Goal: Information Seeking & Learning: Learn about a topic

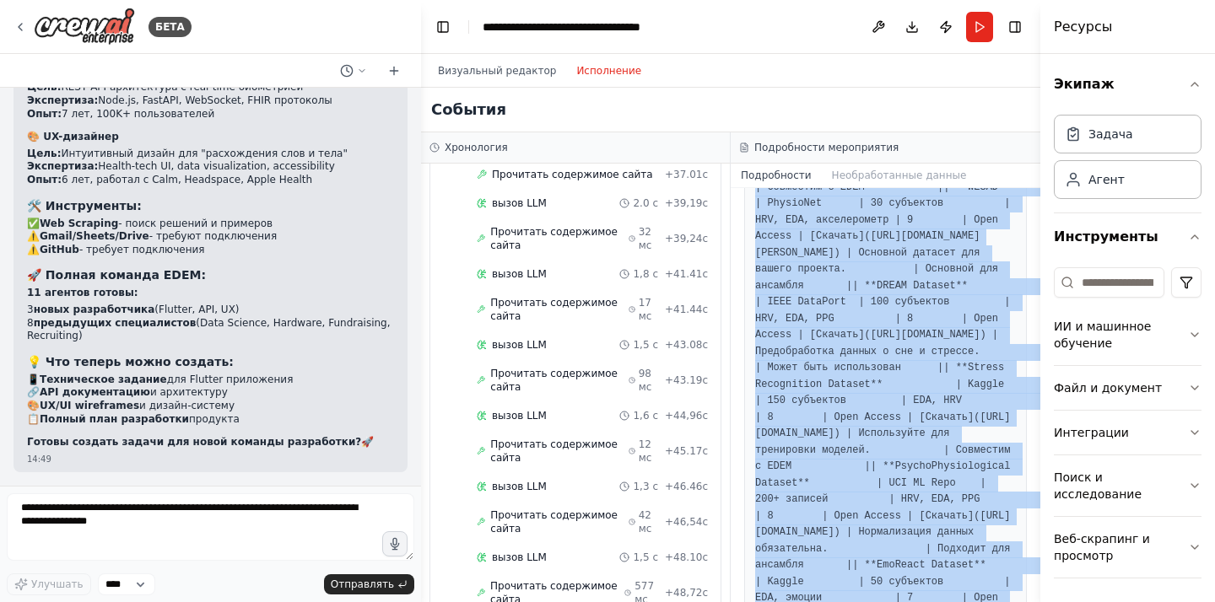
scroll to position [2708, 0]
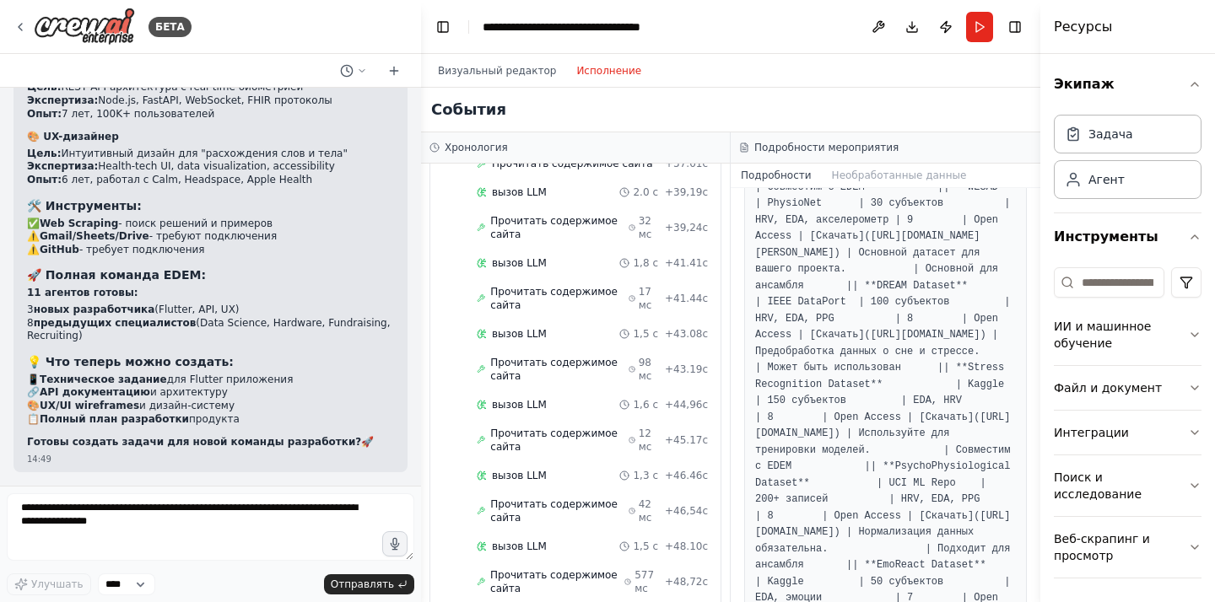
click at [568, 379] on div "Начал + 0,00с вызов LLM 895 мс + 0,91 с Прочитать содержимое сайта 67 мс + 0,98…" at bounding box center [582, 23] width 277 height 1817
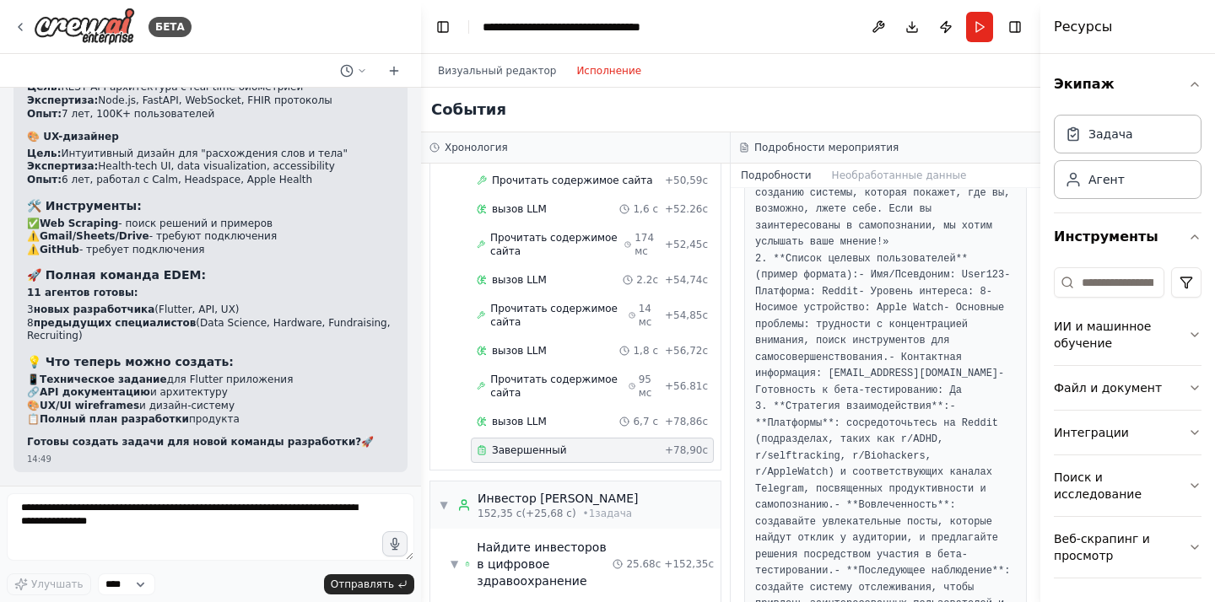
scroll to position [278, 0]
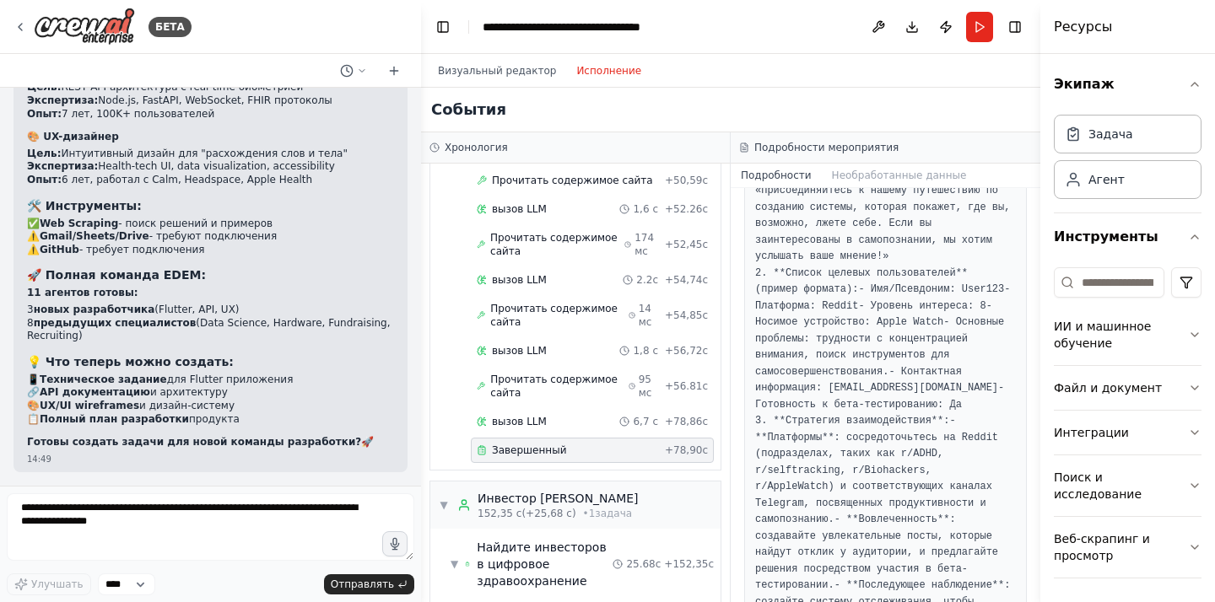
click at [841, 312] on font "- Платформа: Reddit" at bounding box center [886, 297] width 262 height 29
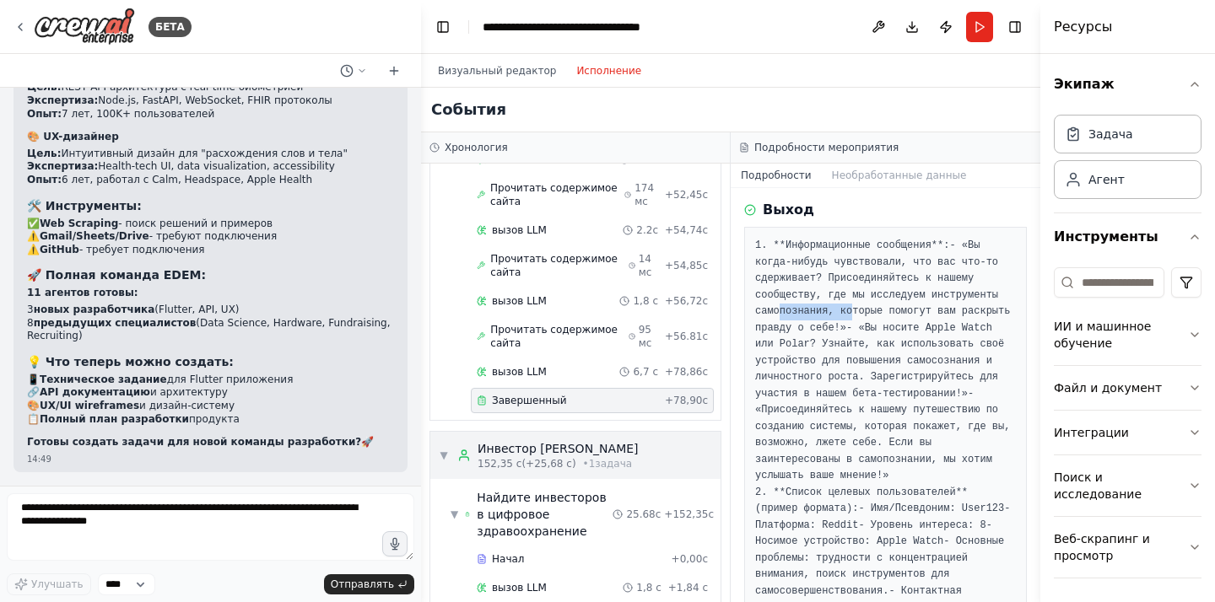
scroll to position [3260, 0]
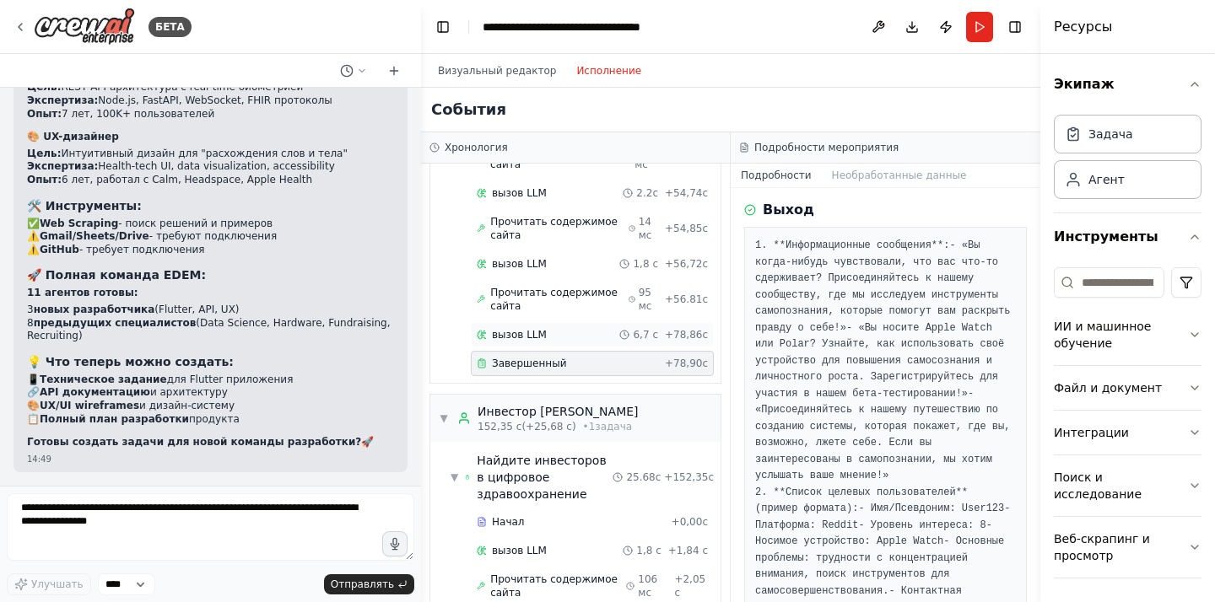
click at [563, 328] on div "вызов LLM 6,7 с + 78,86с" at bounding box center [592, 334] width 231 height 13
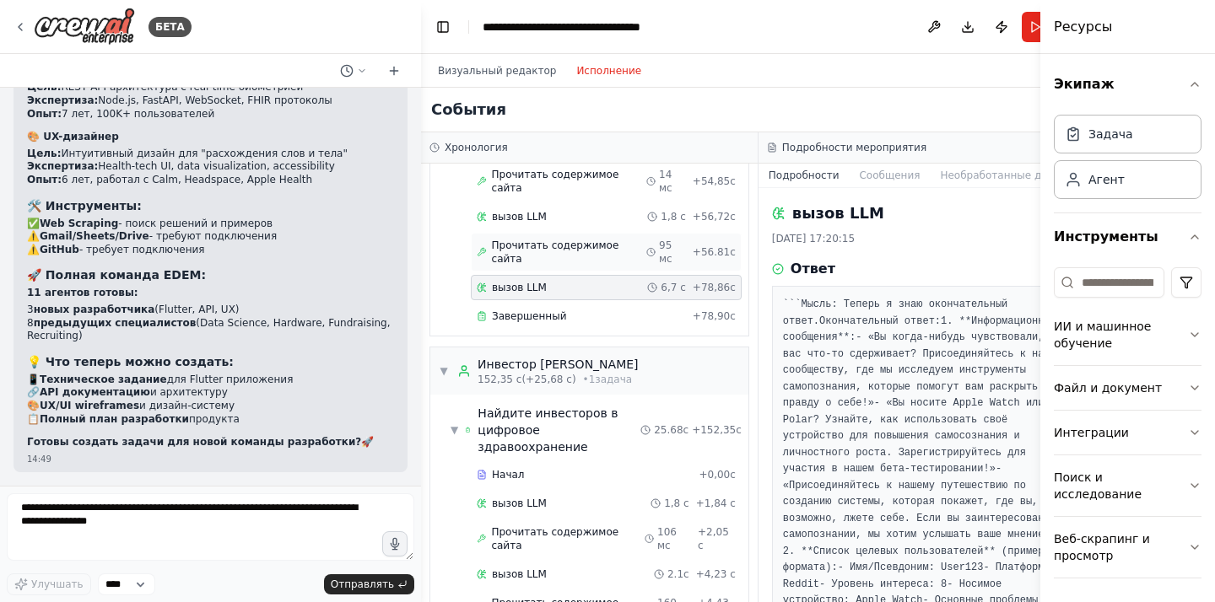
click at [562, 265] on font "Прочитать содержимое сайта" at bounding box center [555, 252] width 127 height 25
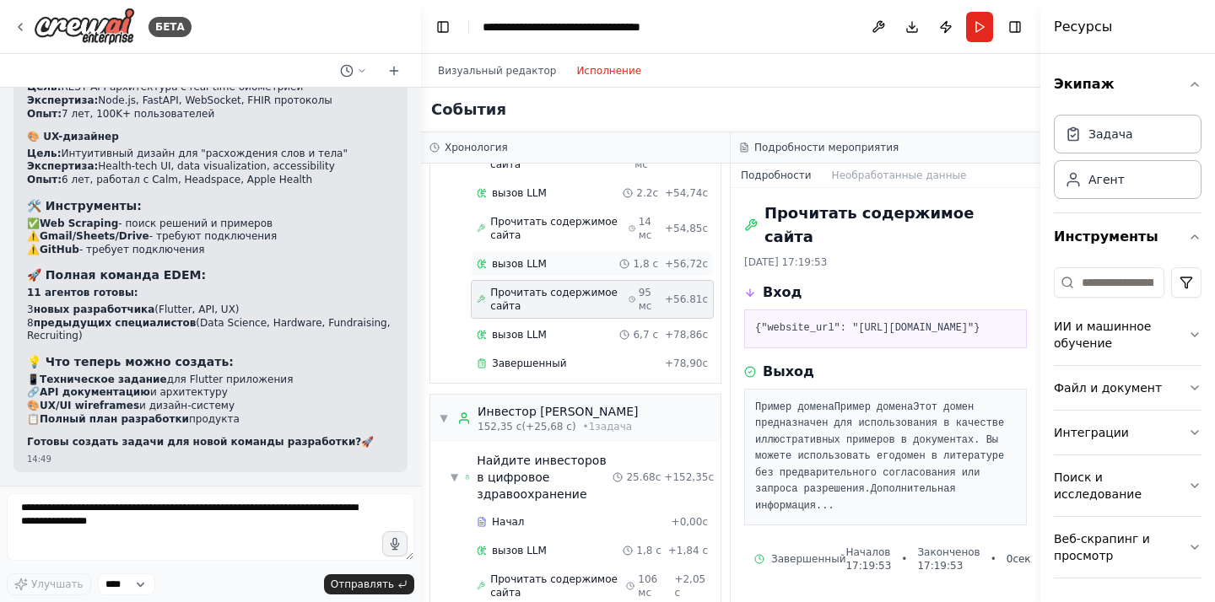
click at [556, 257] on div "вызов LLM 1,8 с + 56,72с" at bounding box center [592, 263] width 231 height 13
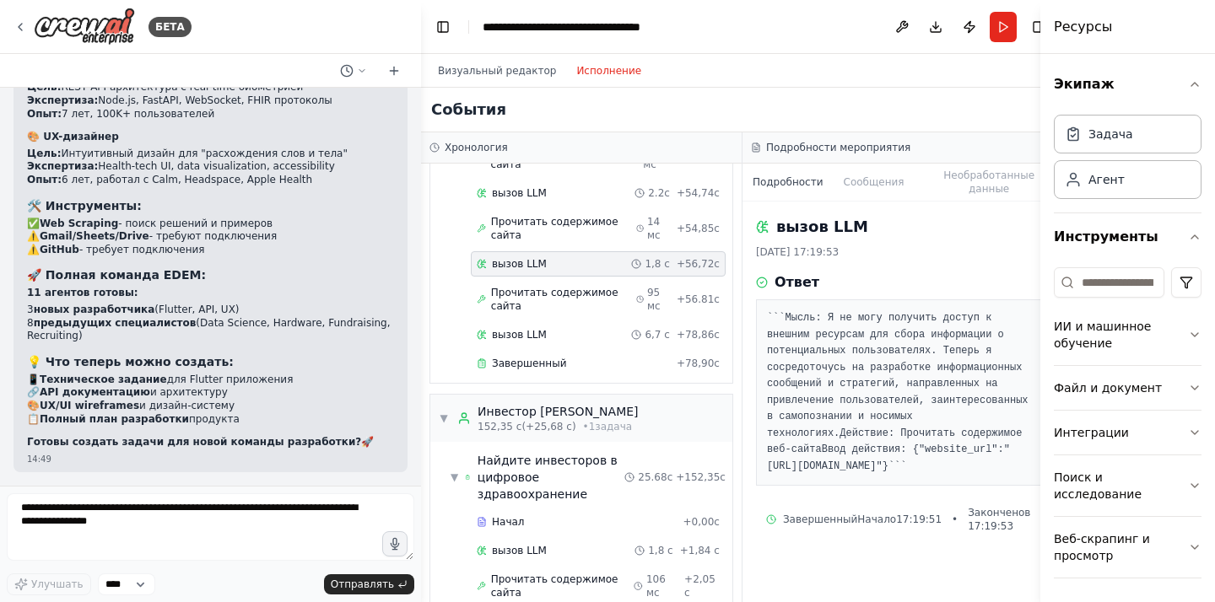
scroll to position [27, 0]
click at [555, 358] on font "Завершенный" at bounding box center [529, 364] width 74 height 12
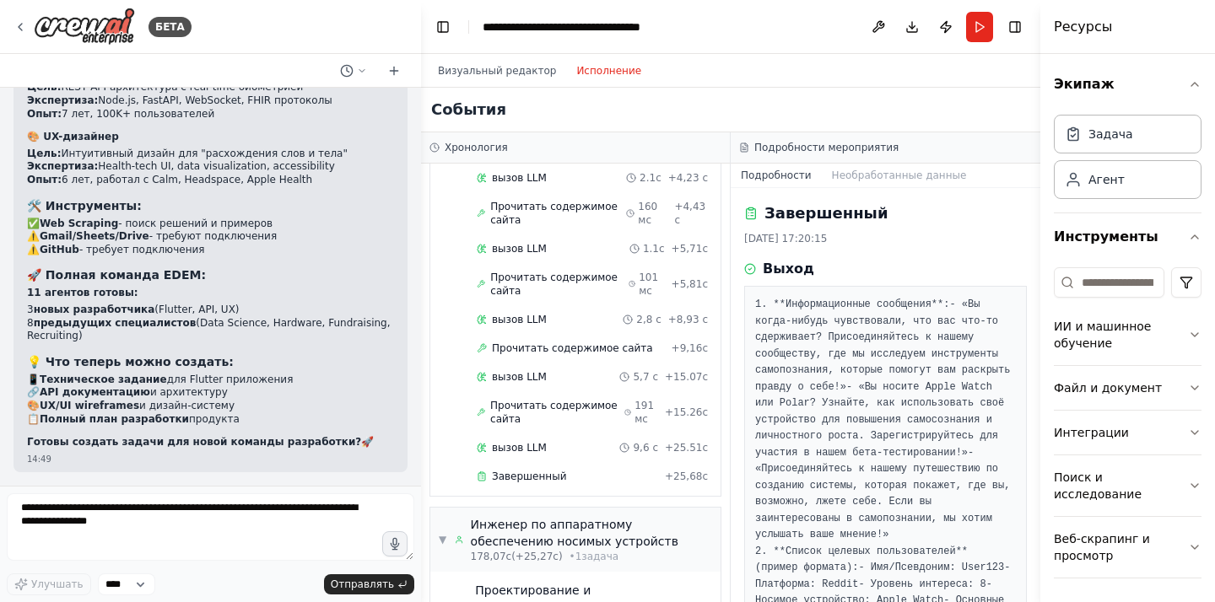
scroll to position [3744, 0]
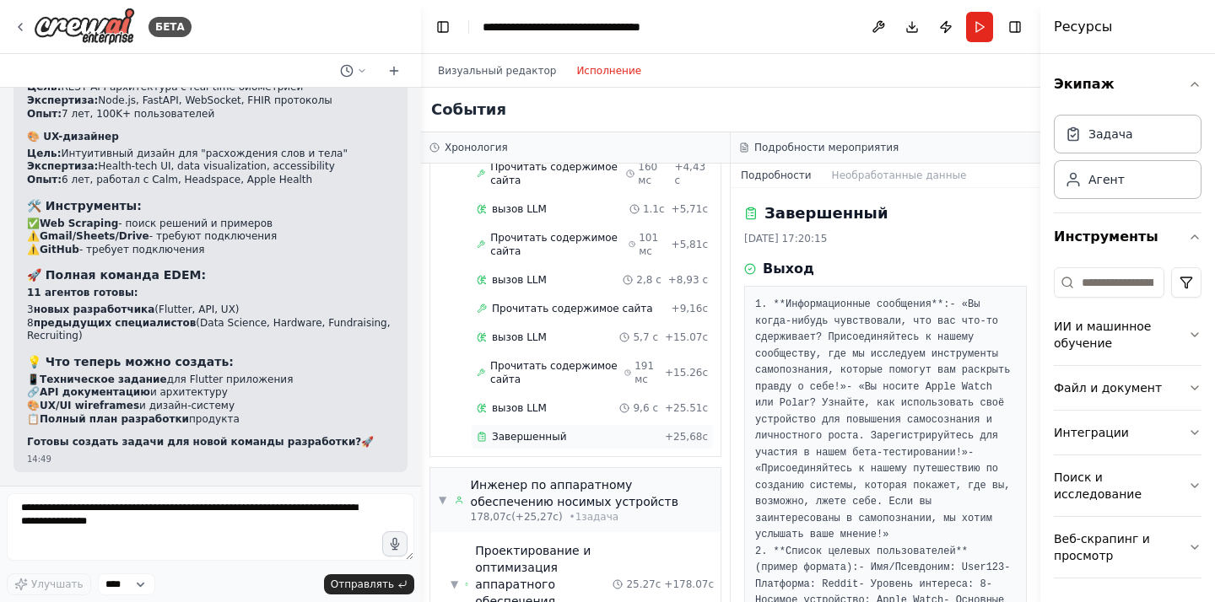
click at [526, 431] on font "Завершенный" at bounding box center [529, 437] width 74 height 12
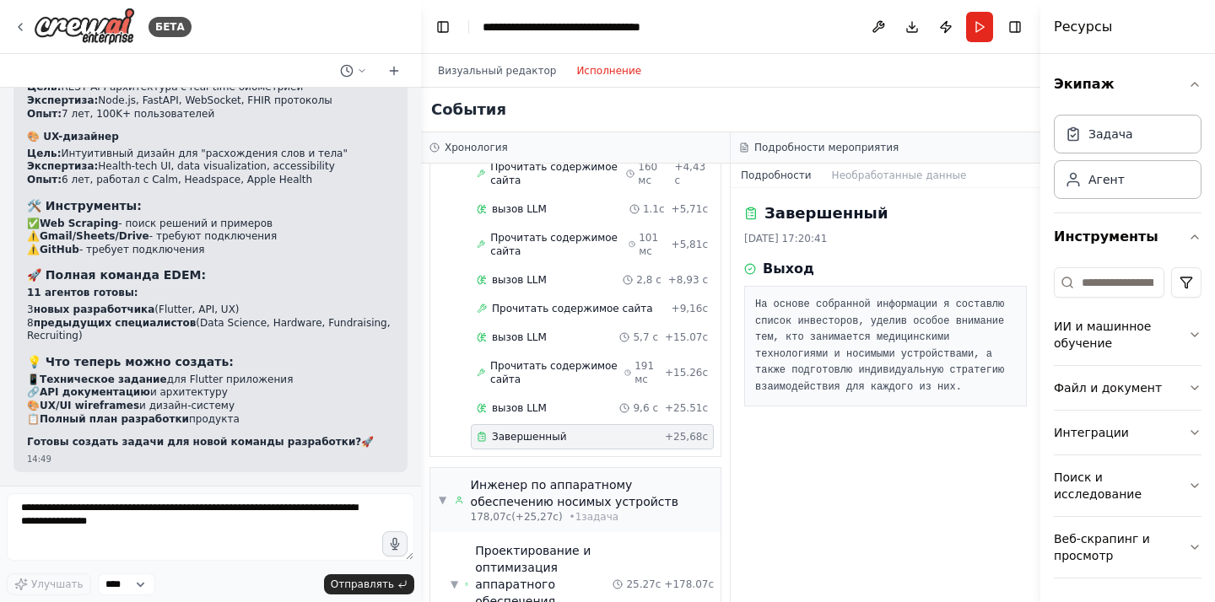
click at [855, 353] on font "На основе собранной информации я составлю список инвесторов, уделив особое вним…" at bounding box center [882, 346] width 255 height 94
click at [864, 182] on button "Необработанные данные" at bounding box center [899, 176] width 155 height 24
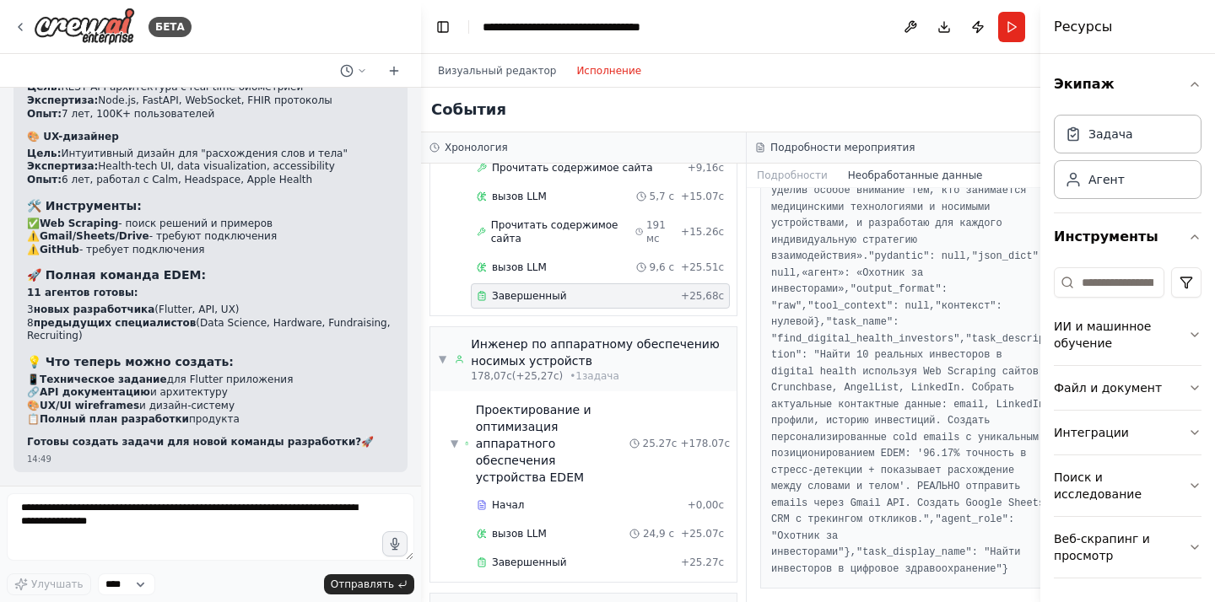
scroll to position [3961, 0]
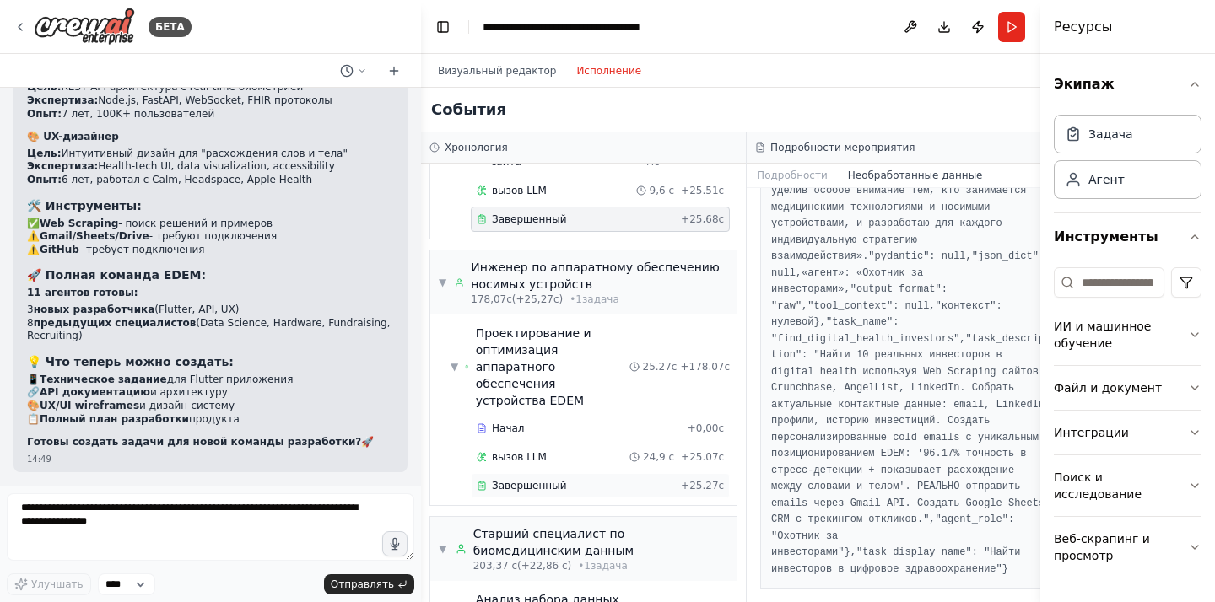
click at [553, 480] on font "Завершенный" at bounding box center [529, 486] width 74 height 12
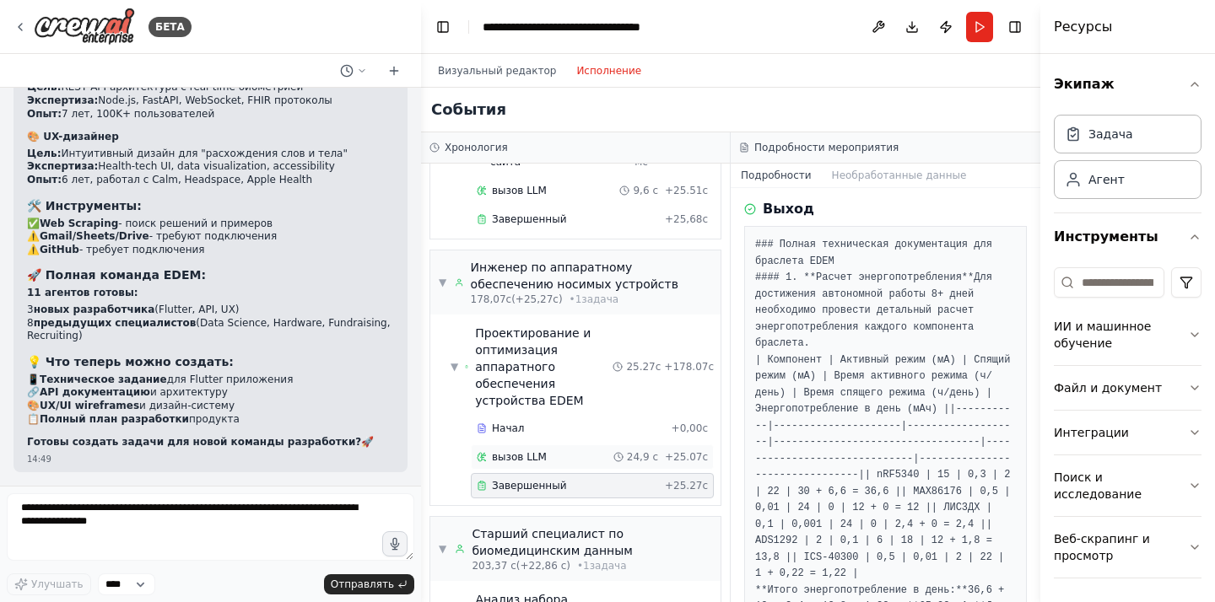
scroll to position [4213, 0]
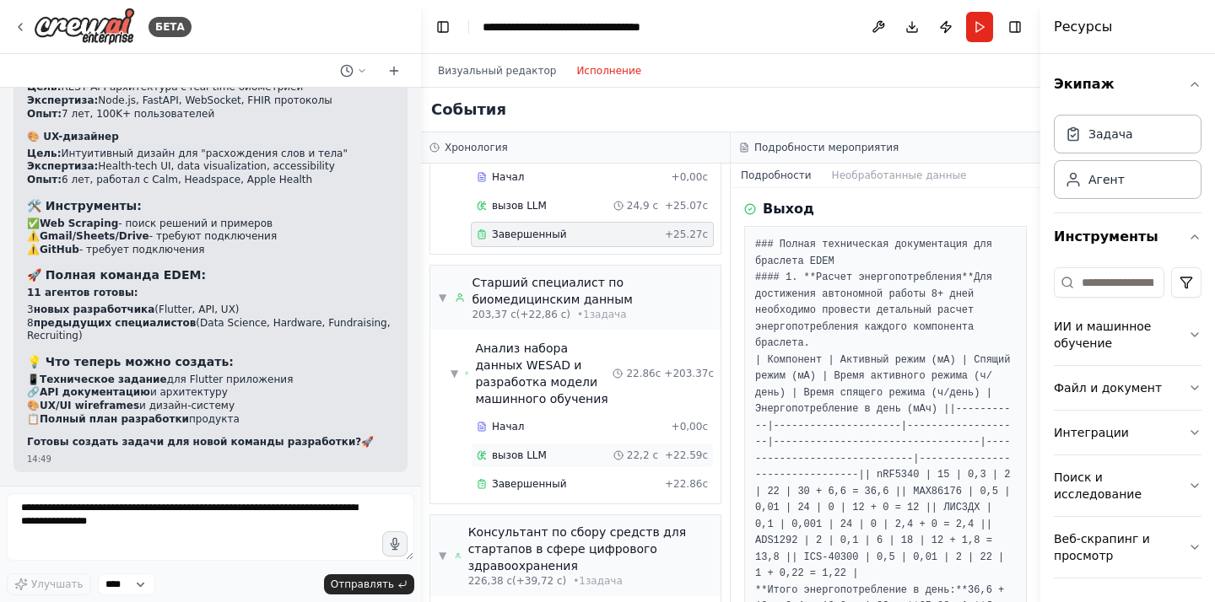
click at [563, 449] on div "вызов LLM 22,2 с + 22.59с" at bounding box center [592, 455] width 243 height 25
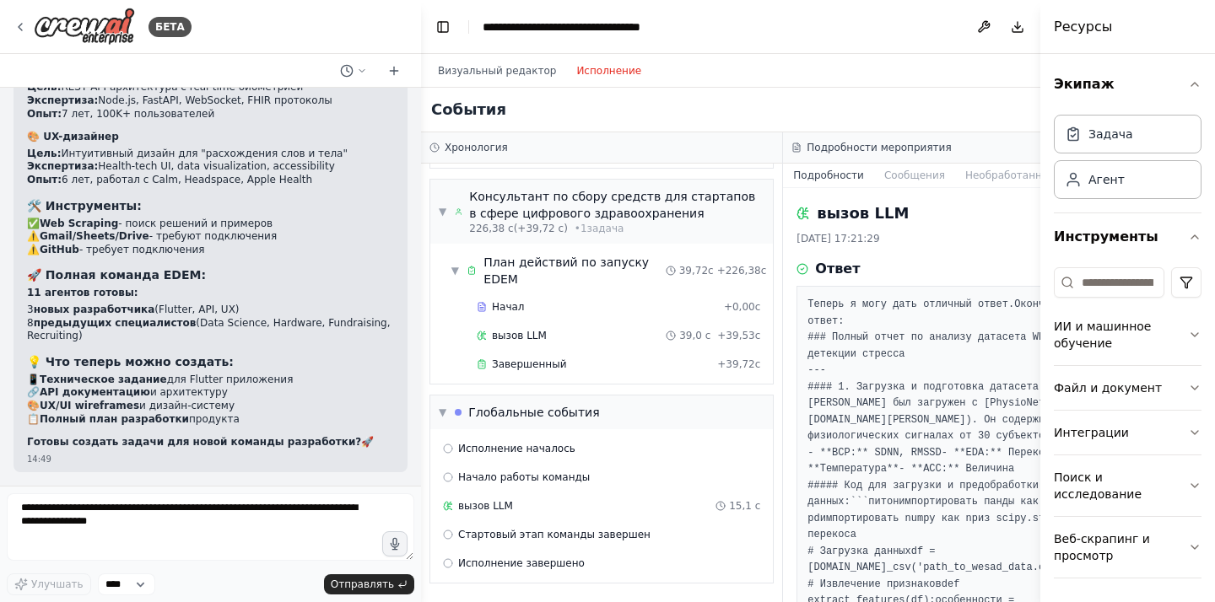
click at [561, 161] on div "Завершенный + 22.86с" at bounding box center [618, 148] width 295 height 25
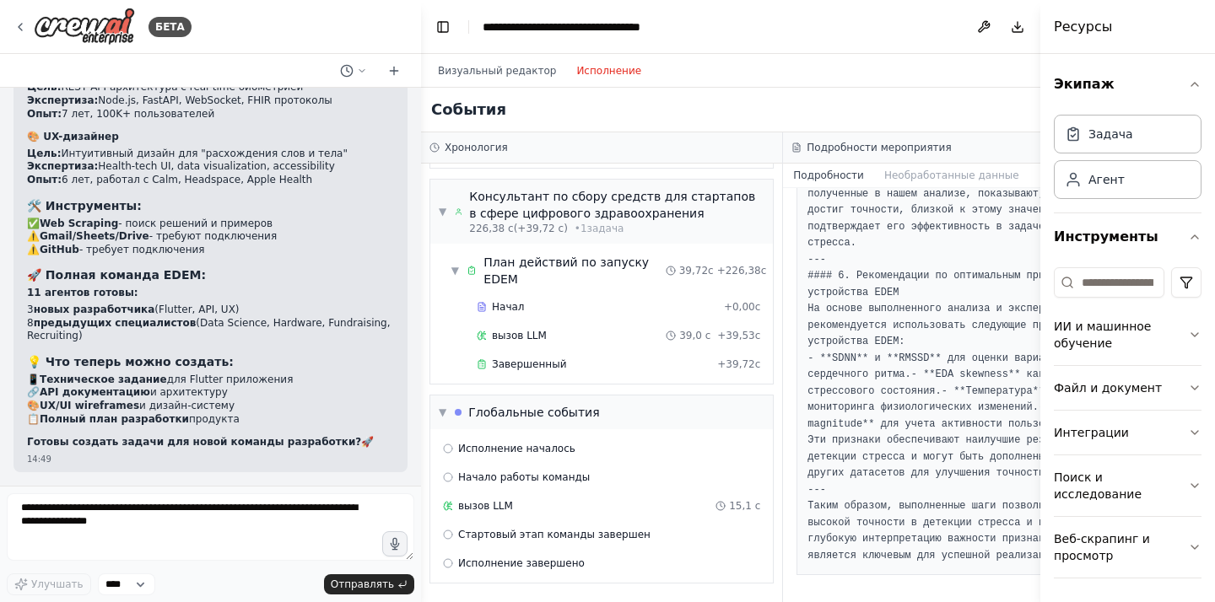
scroll to position [3137, 0]
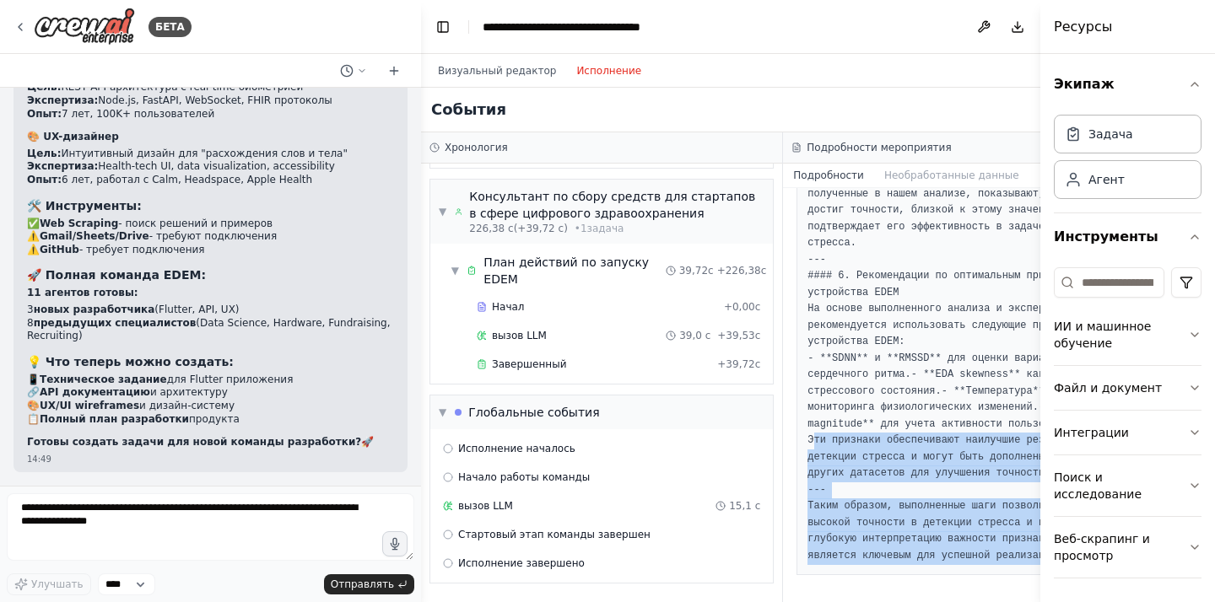
click at [812, 434] on font "Эти признаки обеспечивают наилучшие результаты в детекции стресса и могут быть …" at bounding box center [962, 456] width 310 height 45
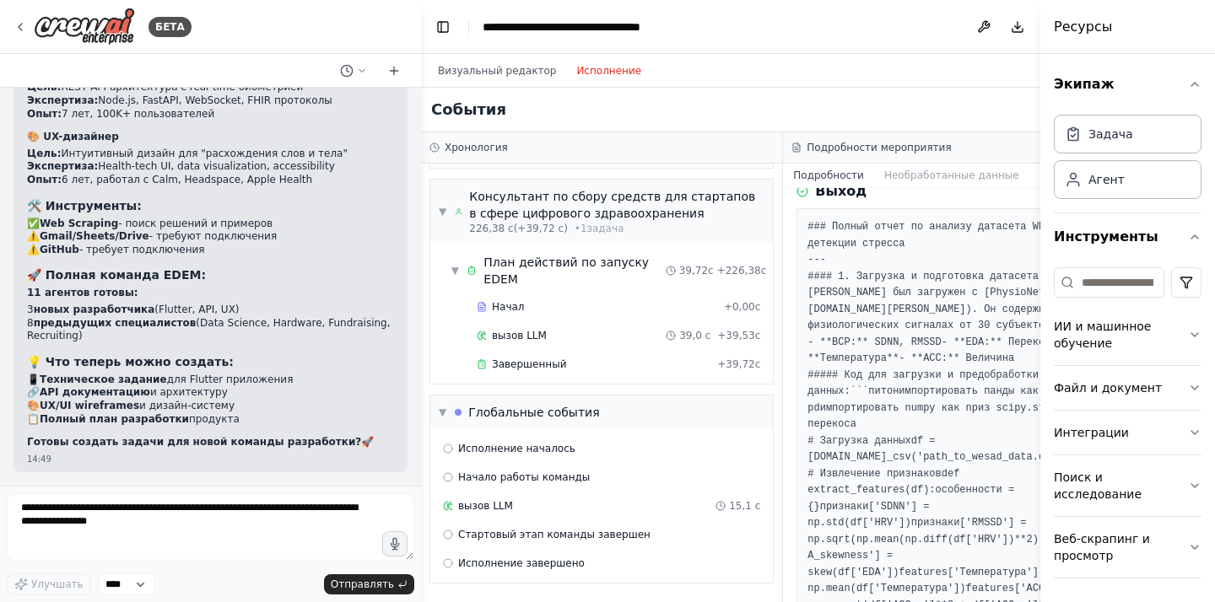
scroll to position [0, 0]
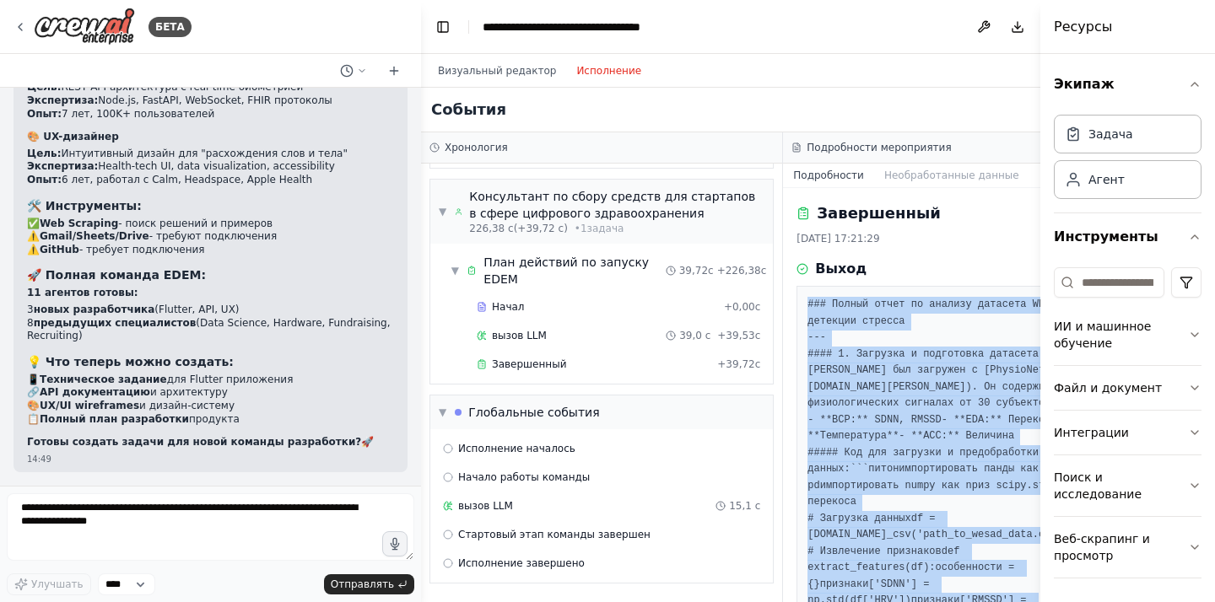
copy pre "### Loremi dolor si ametcon adipisci ELITS doe temporin utlabor --- #### 0. Etd…"
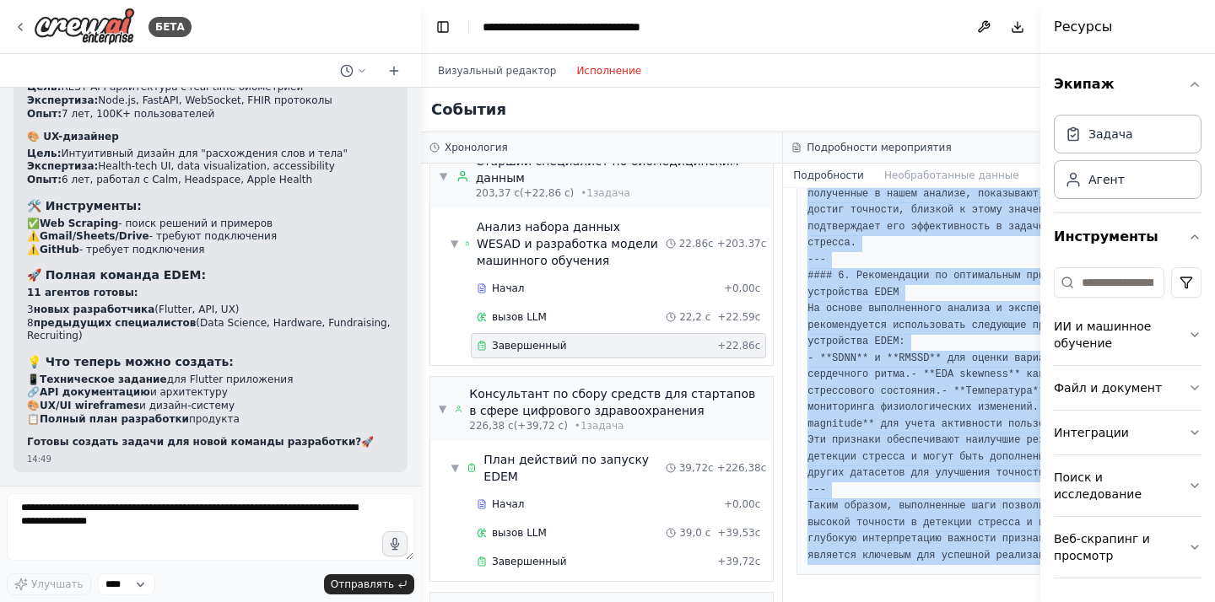
scroll to position [3730, 0]
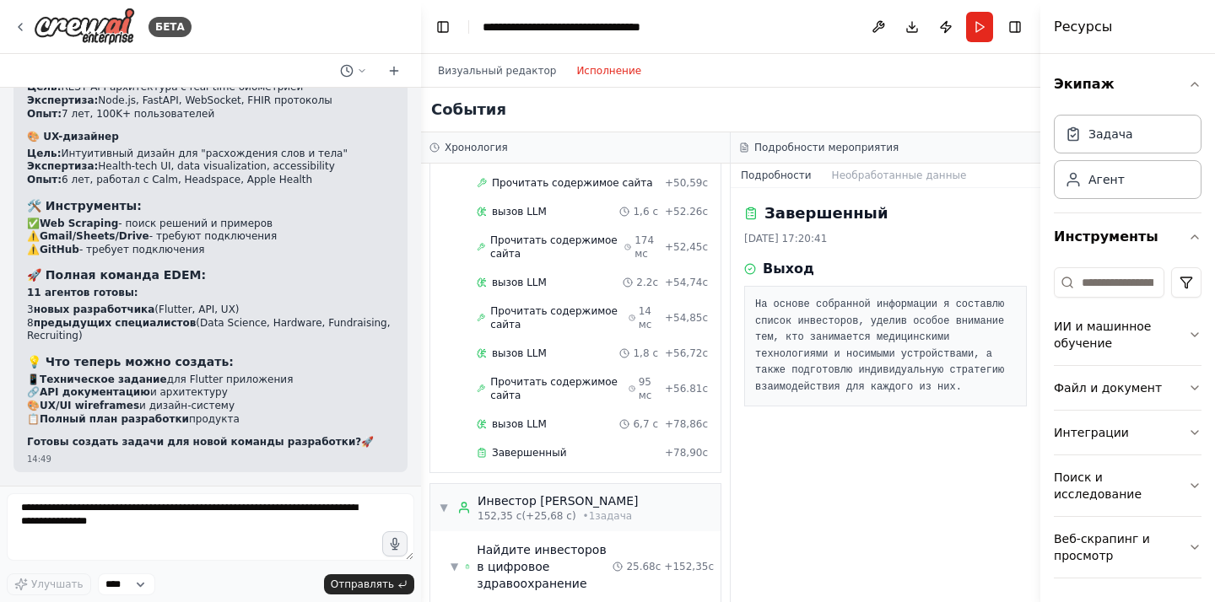
scroll to position [3159, 0]
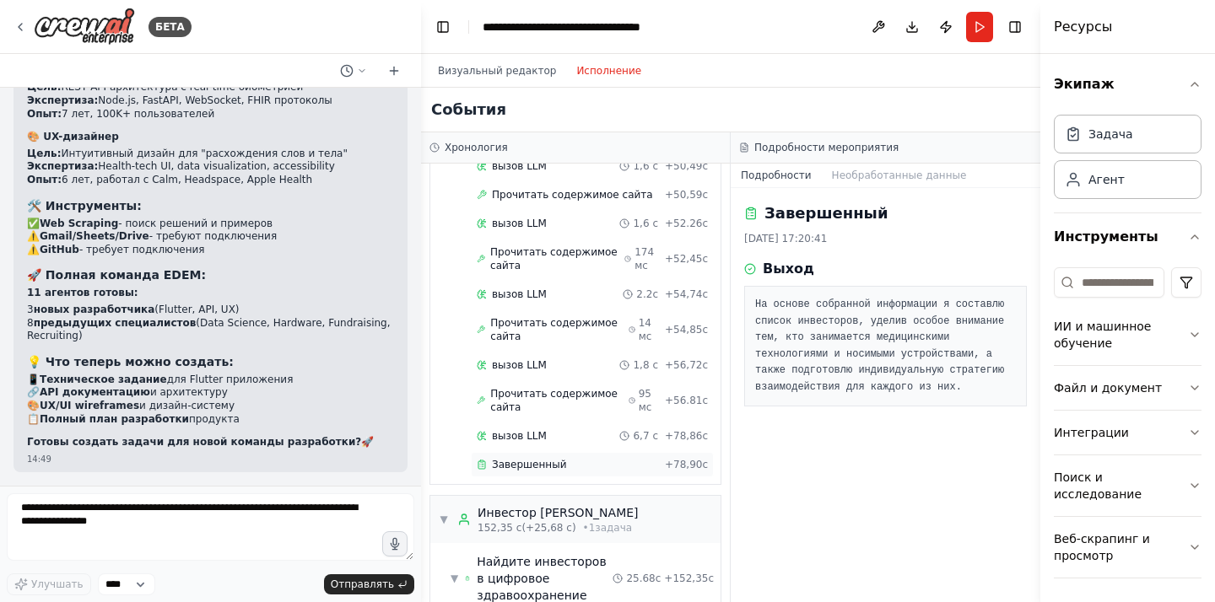
click at [544, 452] on div "Завершенный + 78,90с" at bounding box center [592, 464] width 243 height 25
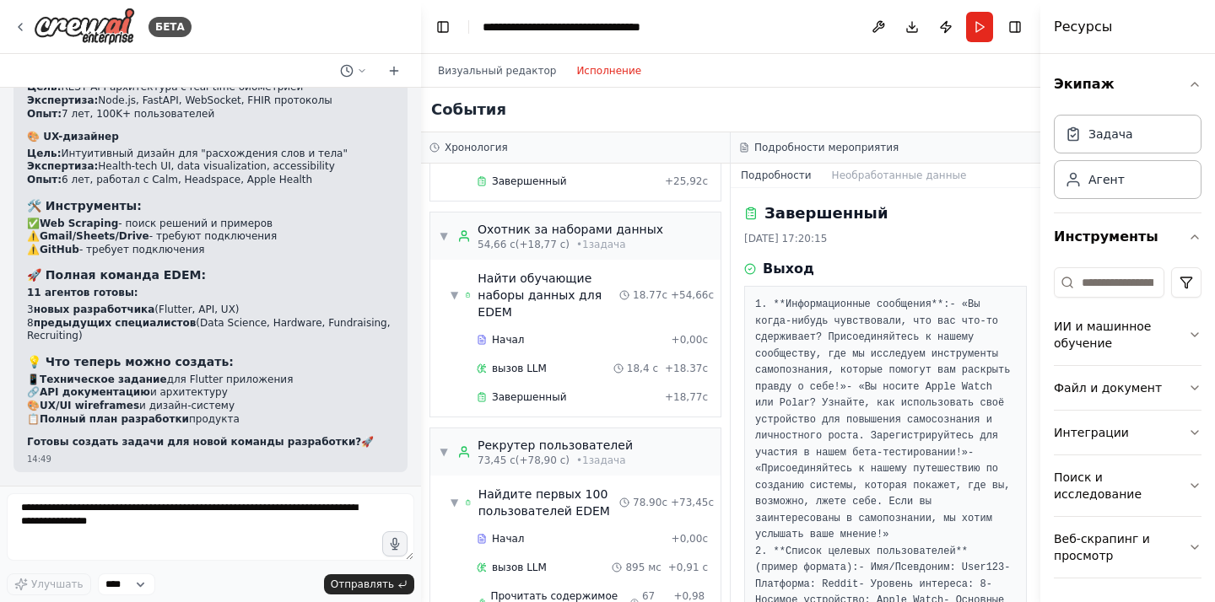
scroll to position [1285, 0]
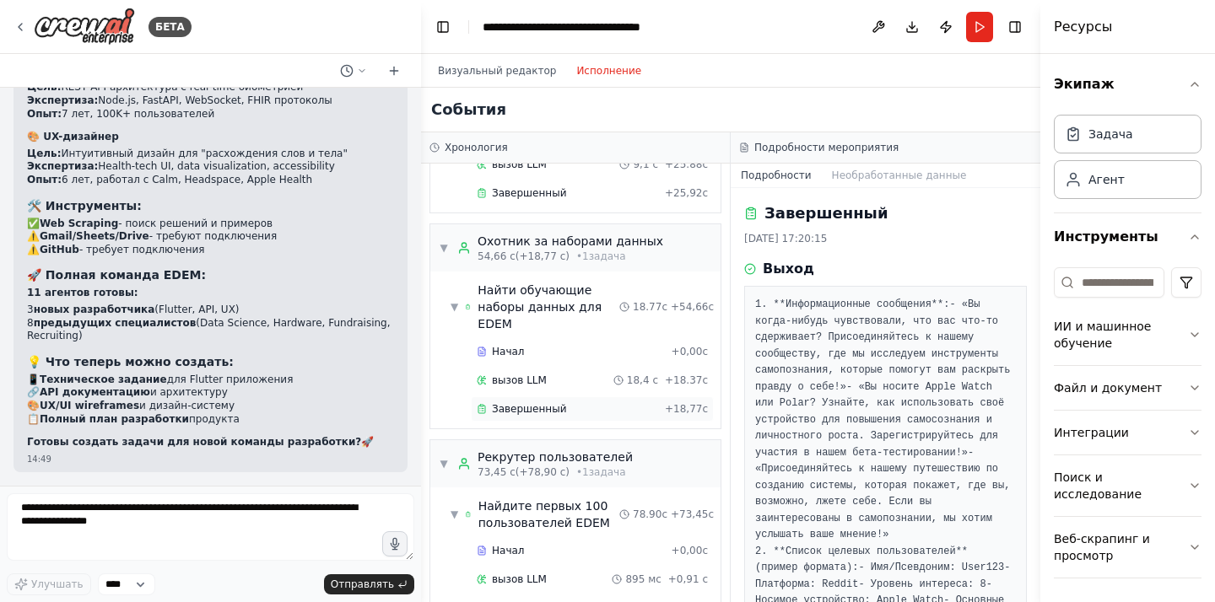
click at [576, 399] on div "Завершенный + 18,77с" at bounding box center [592, 408] width 243 height 25
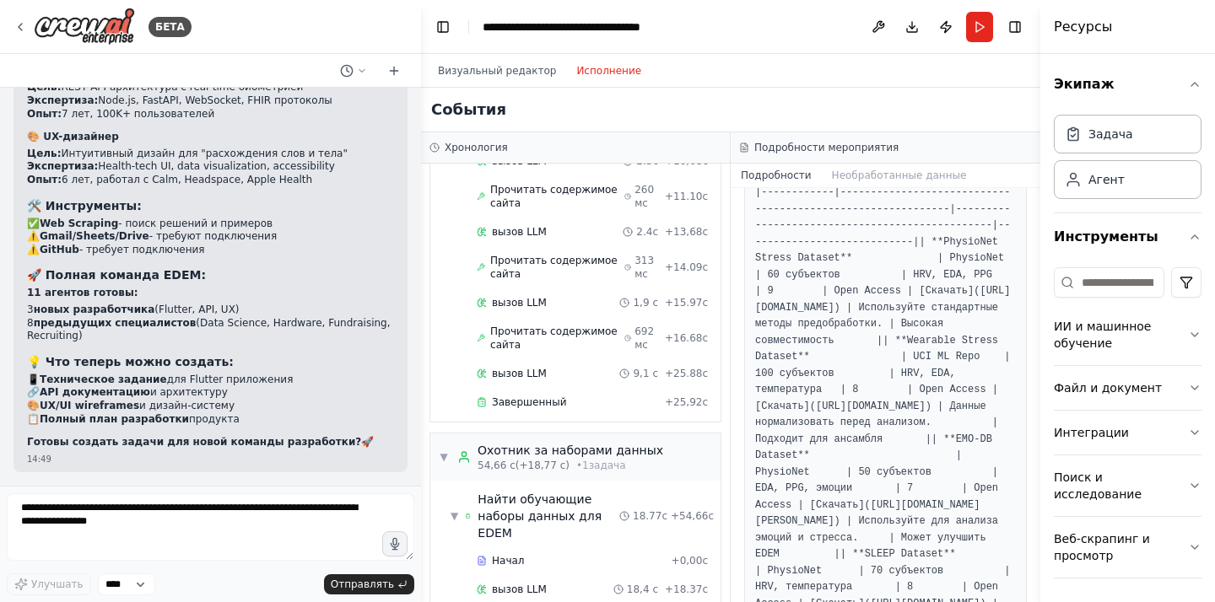
scroll to position [361, 0]
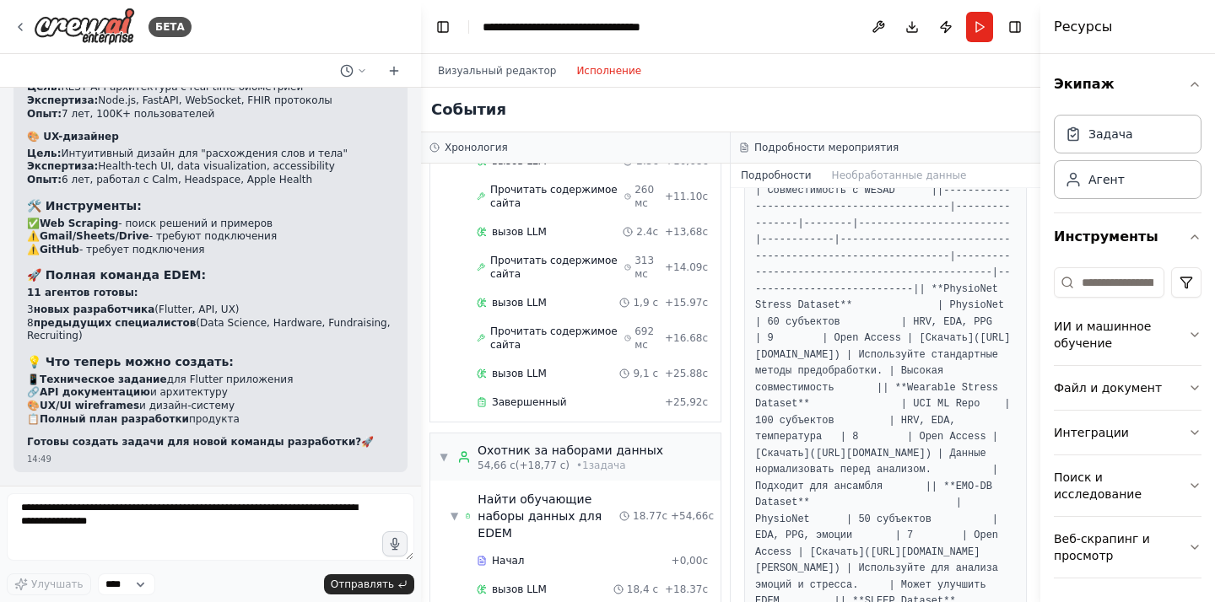
click at [878, 305] on font "| **PhysioNet Stress Dataset** | PhysioNet | 60 субъектов | HRV, EDA, PPG | 9 |…" at bounding box center [904, 338] width 298 height 111
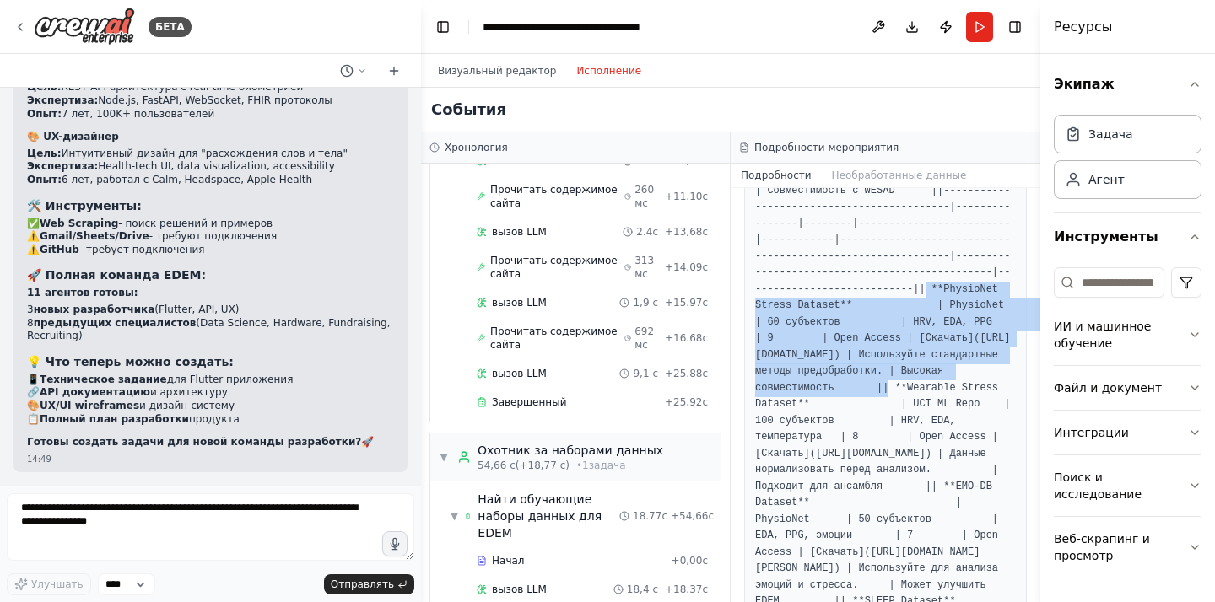
click at [878, 305] on font "| **PhysioNet Stress Dataset** | PhysioNet | 60 субъектов | HRV, EDA, PPG | 9 |…" at bounding box center [904, 338] width 298 height 111
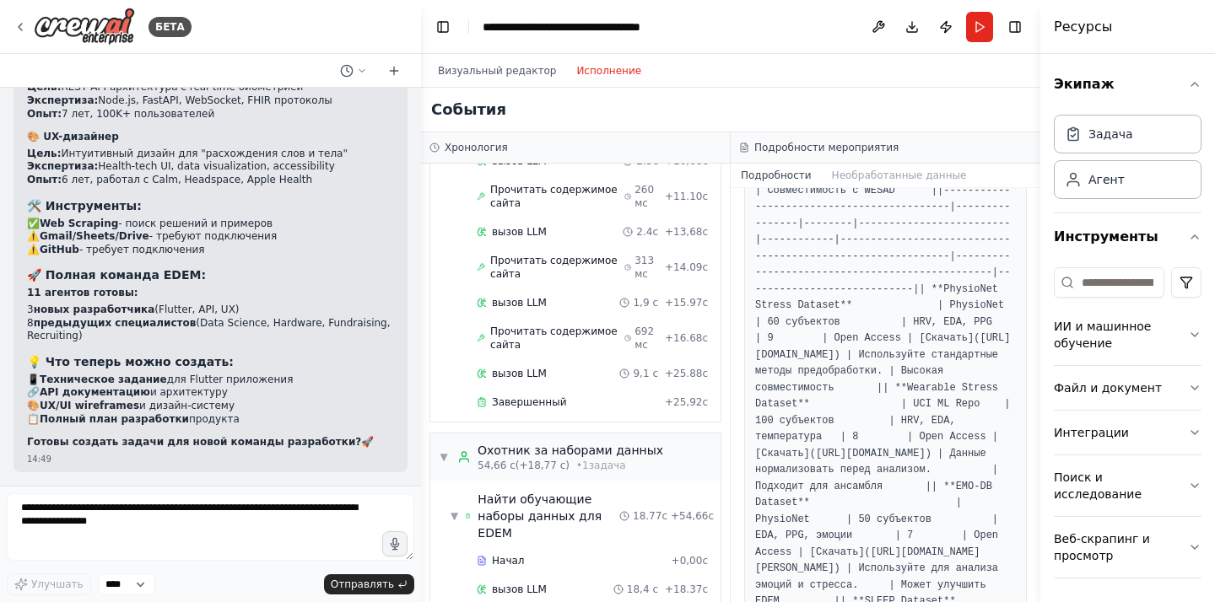
click at [891, 308] on font "| **PhysioNet Stress Dataset** | PhysioNet | 60 субъектов | HRV, EDA, PPG | 9 |…" at bounding box center [904, 338] width 298 height 111
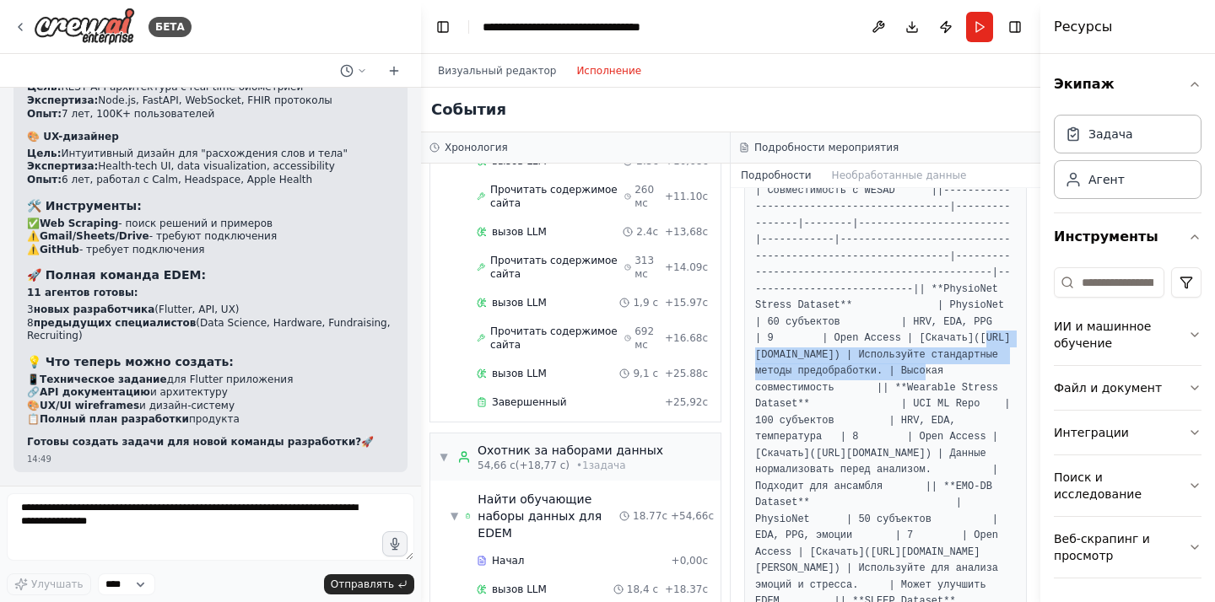
drag, startPoint x: 1022, startPoint y: 318, endPoint x: 824, endPoint y: 308, distance: 198.5
click at [824, 308] on font "| **PhysioNet Stress Dataset** | PhysioNet | 60 субъектов | HRV, EDA, PPG | 9 |…" at bounding box center [904, 338] width 298 height 111
copy font "[URL][DOMAIN_NAME]"
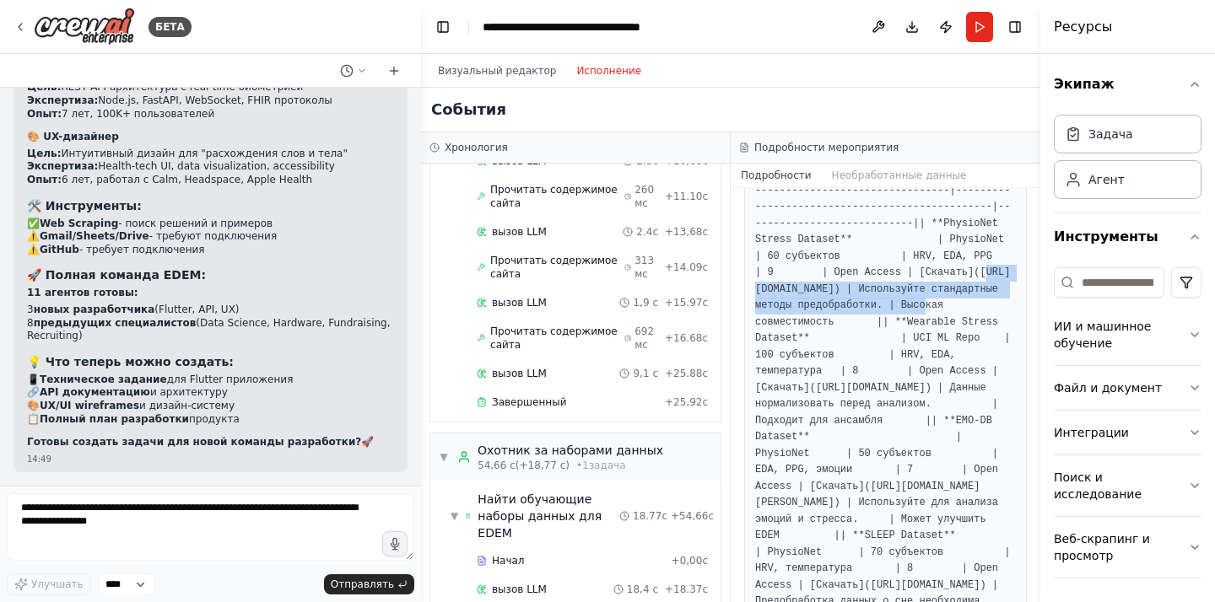
scroll to position [451, 0]
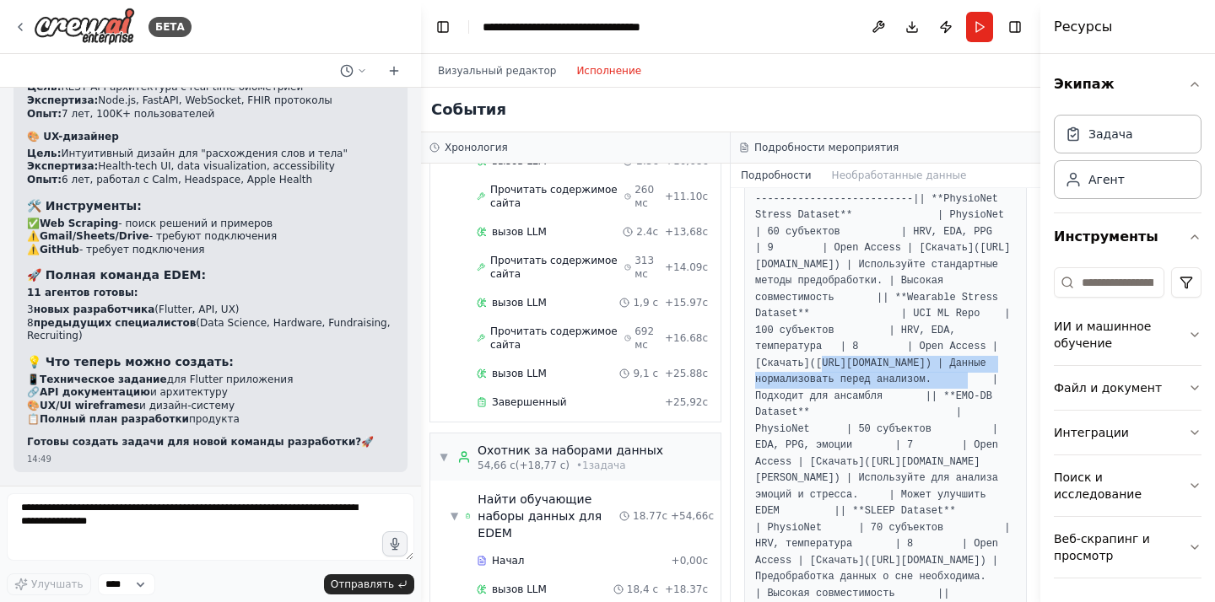
drag, startPoint x: 823, startPoint y: 327, endPoint x: 888, endPoint y: 341, distance: 66.3
click at [888, 341] on font "| **Wearable Stress Dataset** | UCI ML Repo | 100 субъектов | HRV, EDA, темпера…" at bounding box center [886, 347] width 262 height 111
copy font "[URL][DOMAIN_NAME]"
click at [1006, 103] on div "События" at bounding box center [730, 110] width 619 height 45
click at [868, 319] on font "| **Wearable Stress Dataset** | UCI ML Repo | 100 субъектов | HRV, EDA, темпера…" at bounding box center [886, 347] width 262 height 111
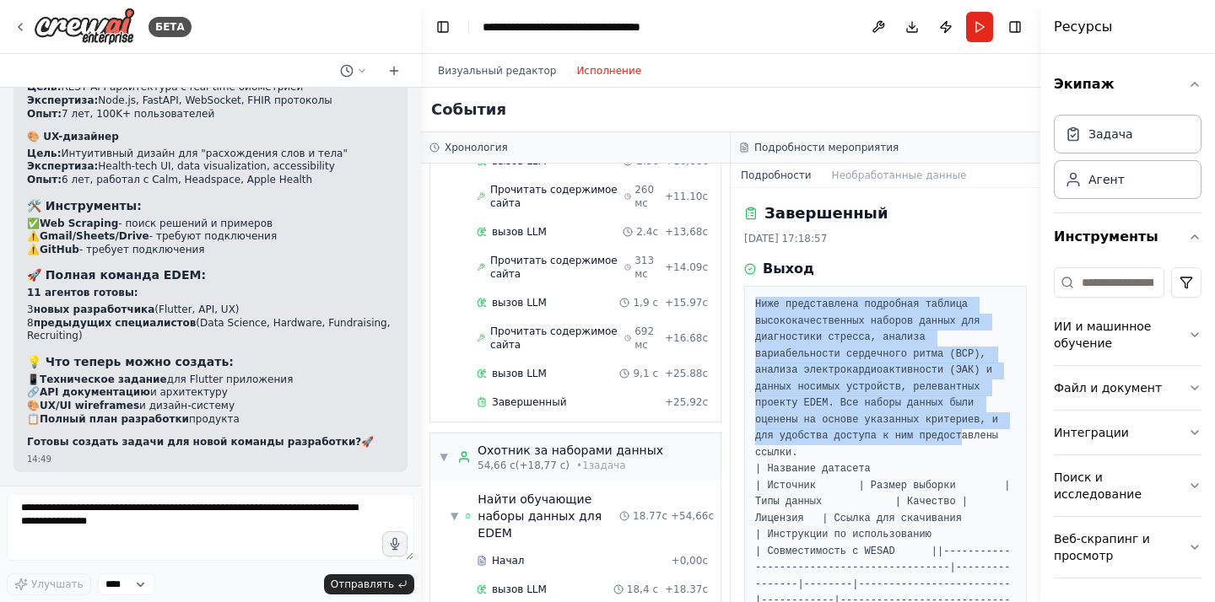
drag, startPoint x: 818, startPoint y: 294, endPoint x: 860, endPoint y: 420, distance: 132.3
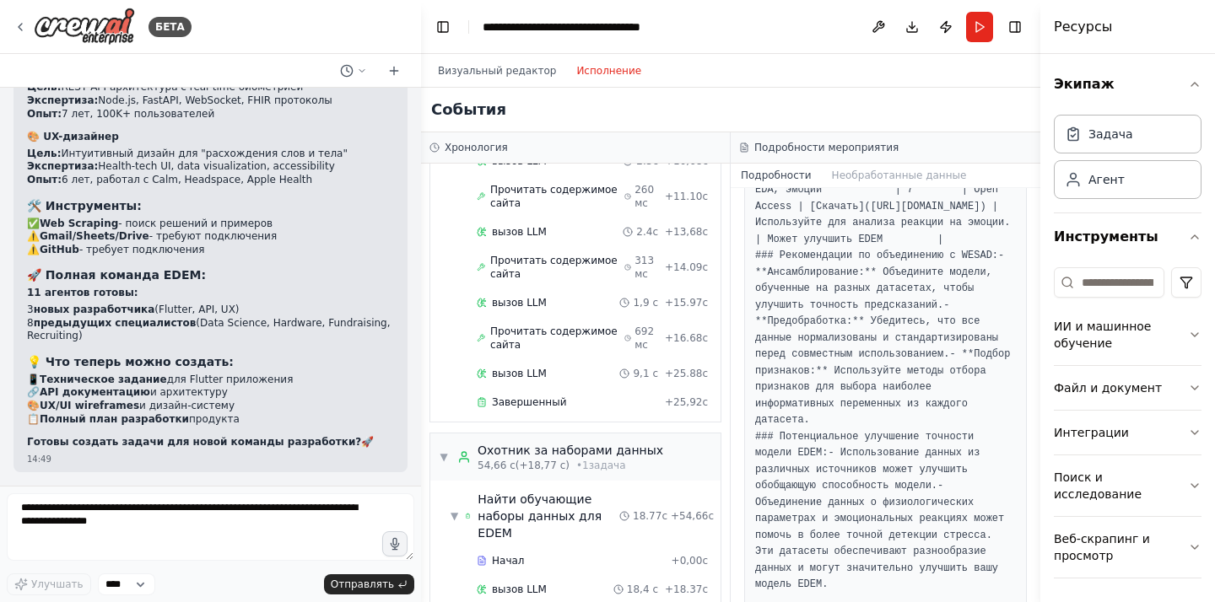
scroll to position [1476, 0]
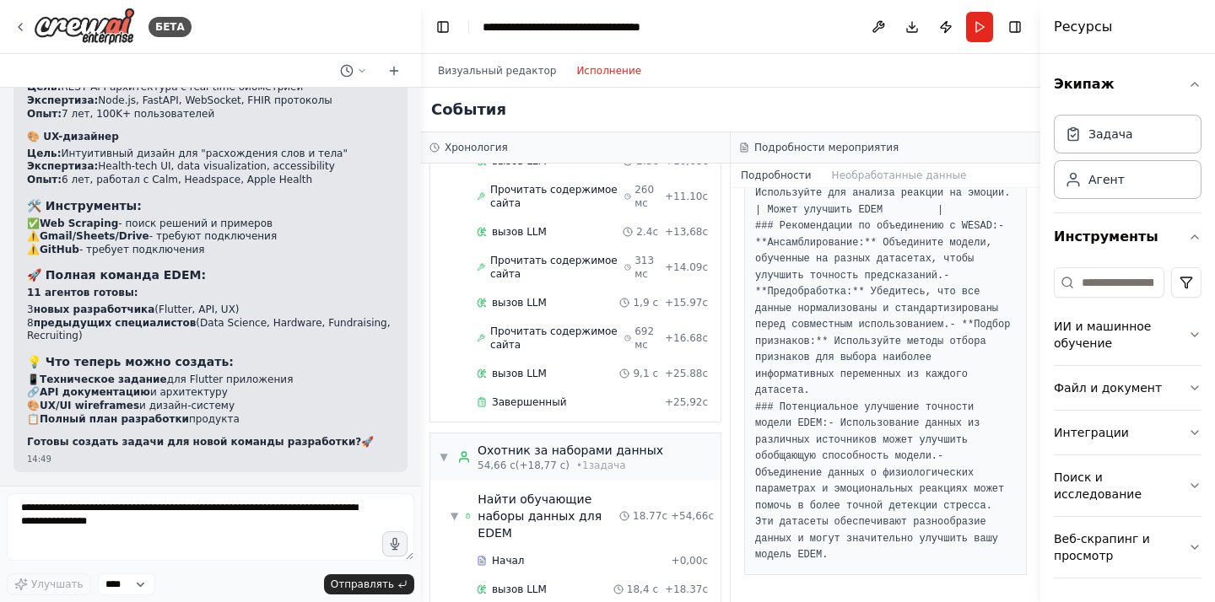
copy pre "Lore ipsumdolorsi ametconse adipisc elitseddoeiusmodte incidid utlabo etd magna…"
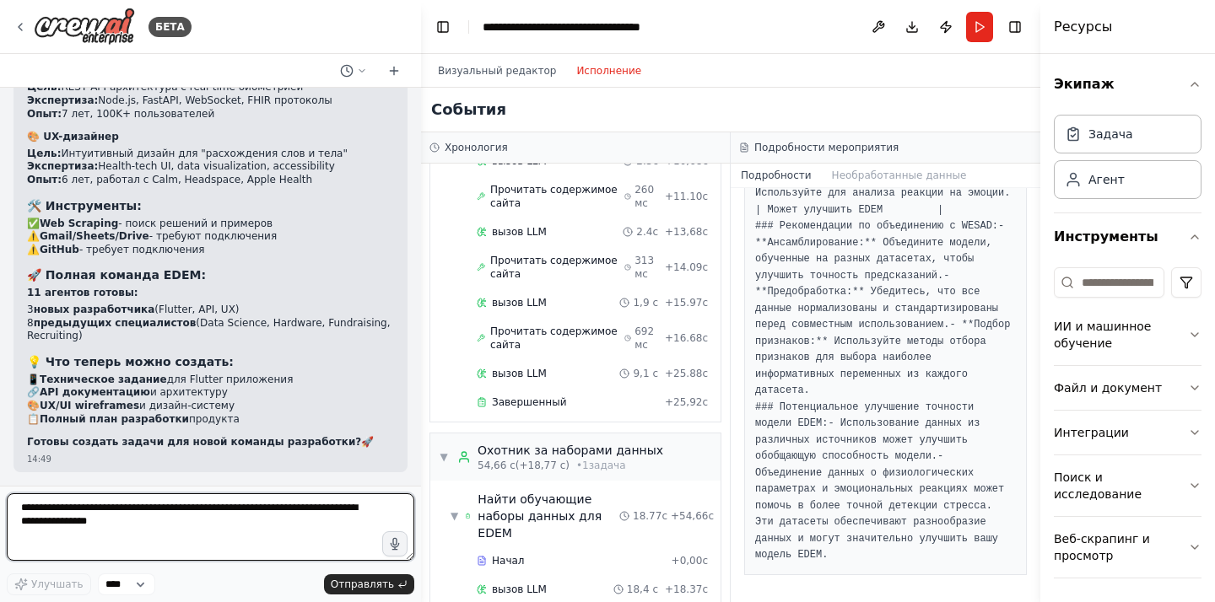
click at [176, 518] on textarea at bounding box center [210, 526] width 407 height 67
paste textarea "**********"
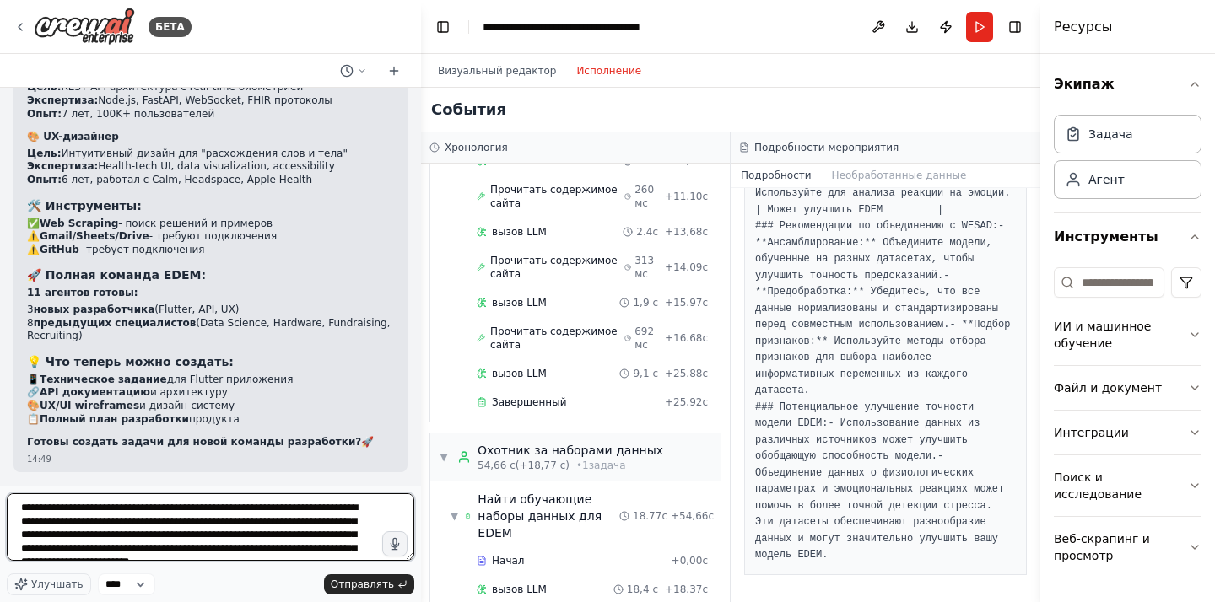
scroll to position [1047, 0]
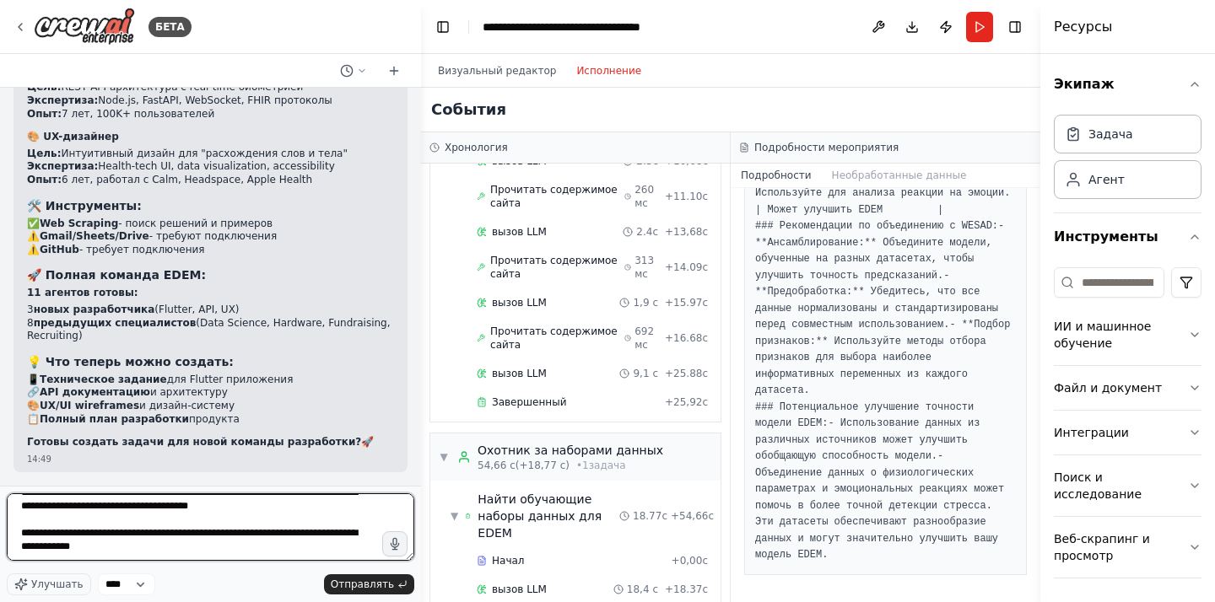
click at [231, 512] on textarea at bounding box center [210, 526] width 407 height 67
type textarea "**********"
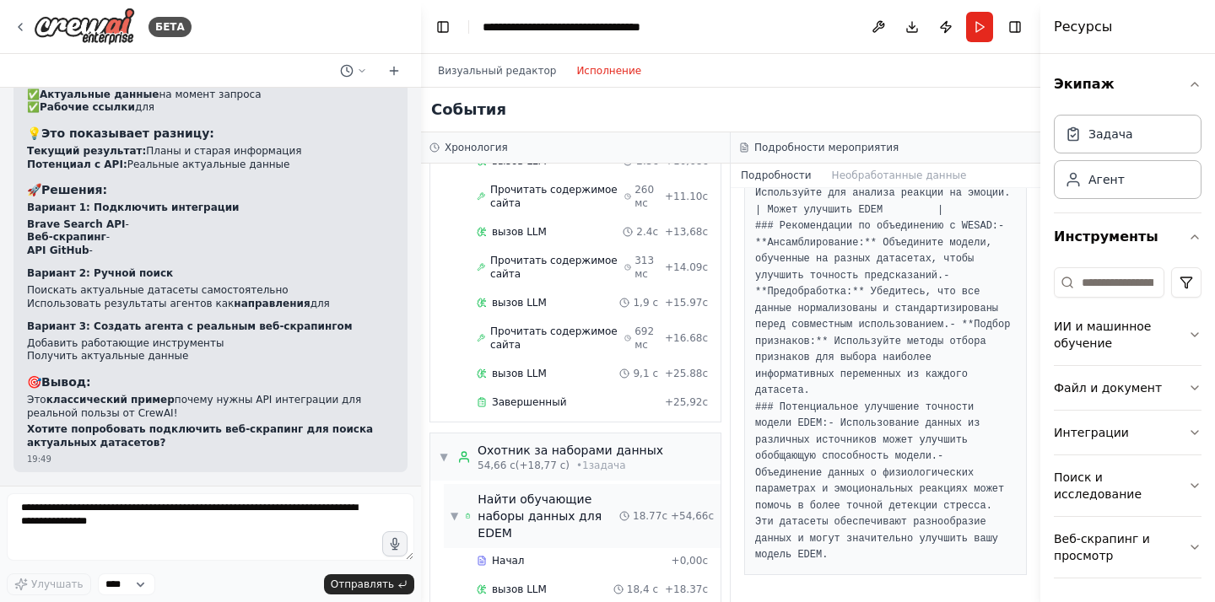
scroll to position [32794, 0]
click at [847, 32] on header "**********" at bounding box center [730, 27] width 619 height 54
click at [828, 21] on header "**********" at bounding box center [730, 27] width 619 height 54
